Goal: Task Accomplishment & Management: Manage account settings

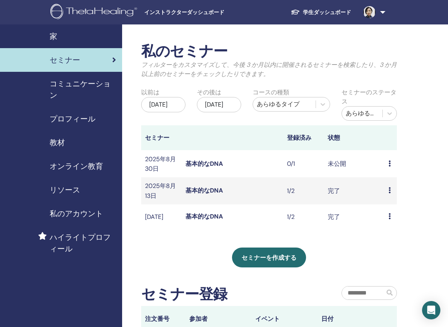
click at [389, 163] on icon at bounding box center [390, 163] width 2 height 6
click at [386, 178] on font "編集" at bounding box center [388, 181] width 12 height 8
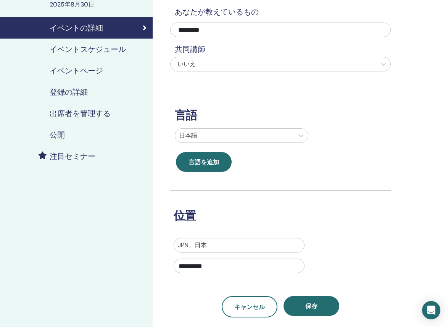
scroll to position [82, 0]
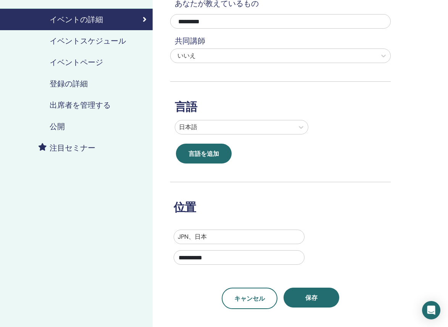
click at [53, 120] on link "公開" at bounding box center [76, 126] width 153 height 21
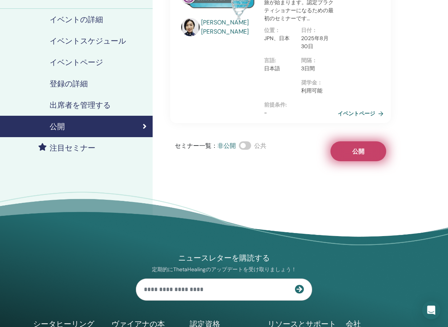
click at [348, 158] on button "公開" at bounding box center [359, 151] width 56 height 20
